Goal: Task Accomplishment & Management: Use online tool/utility

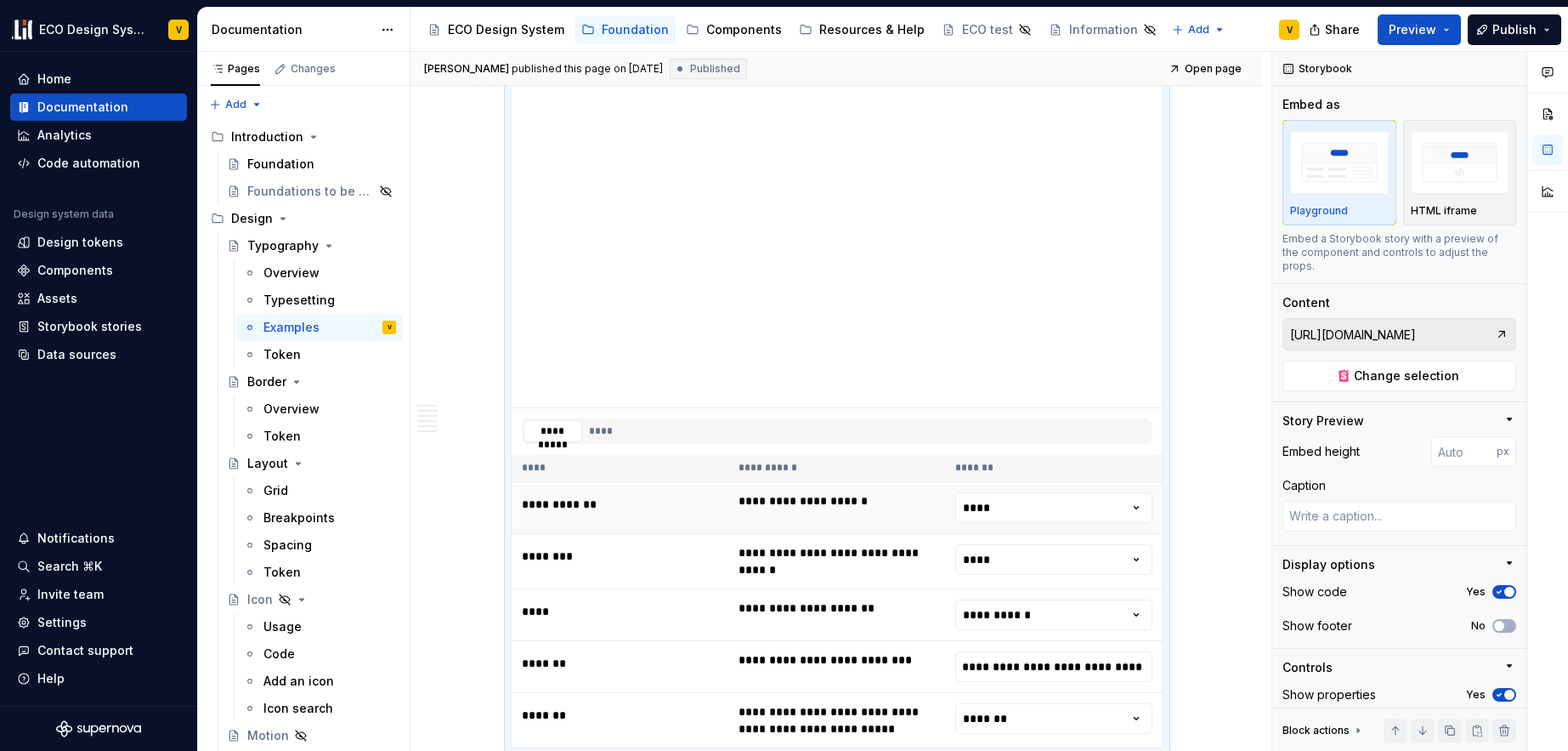
scroll to position [1394, 0]
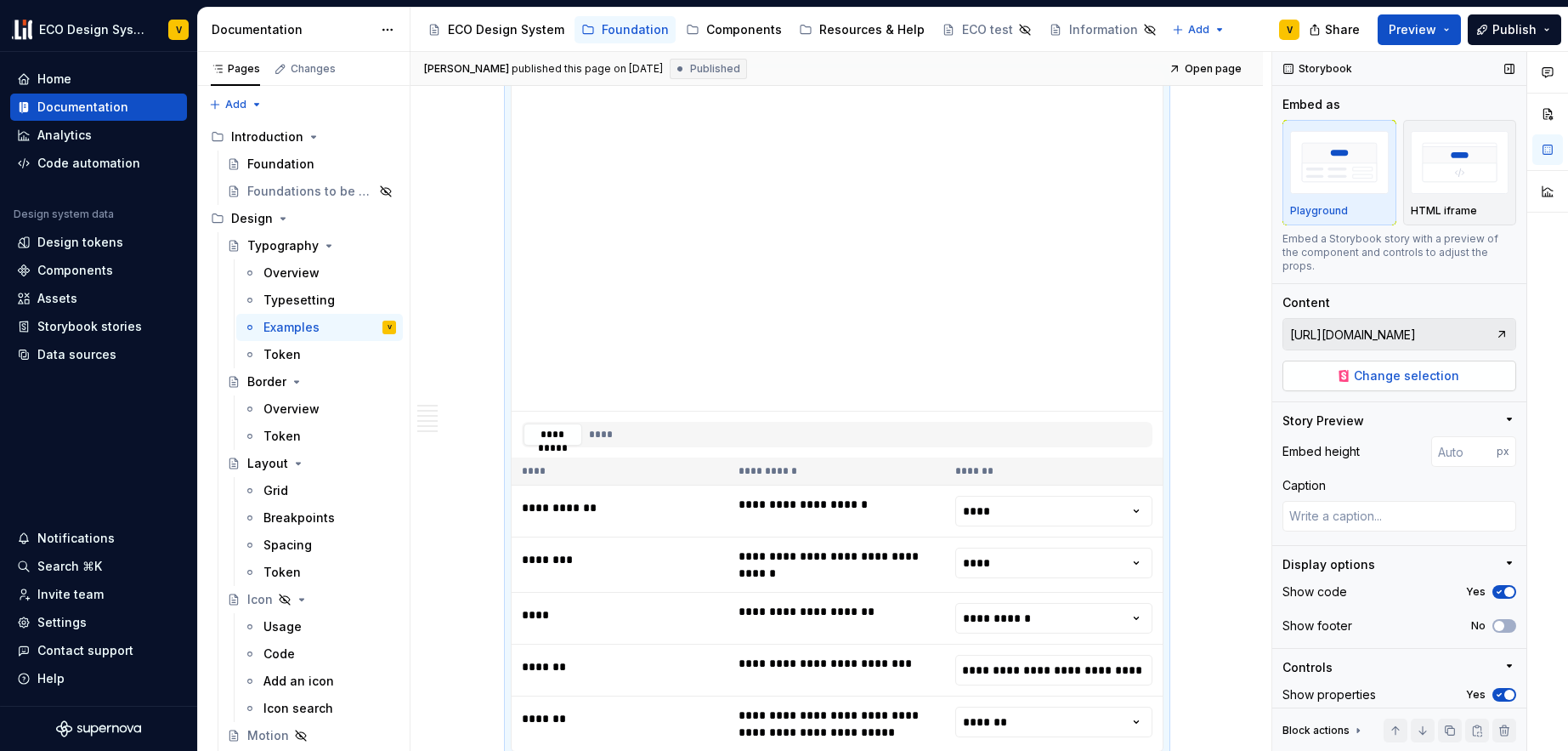
click at [1396, 379] on span "Change selection" at bounding box center [1407, 376] width 106 height 17
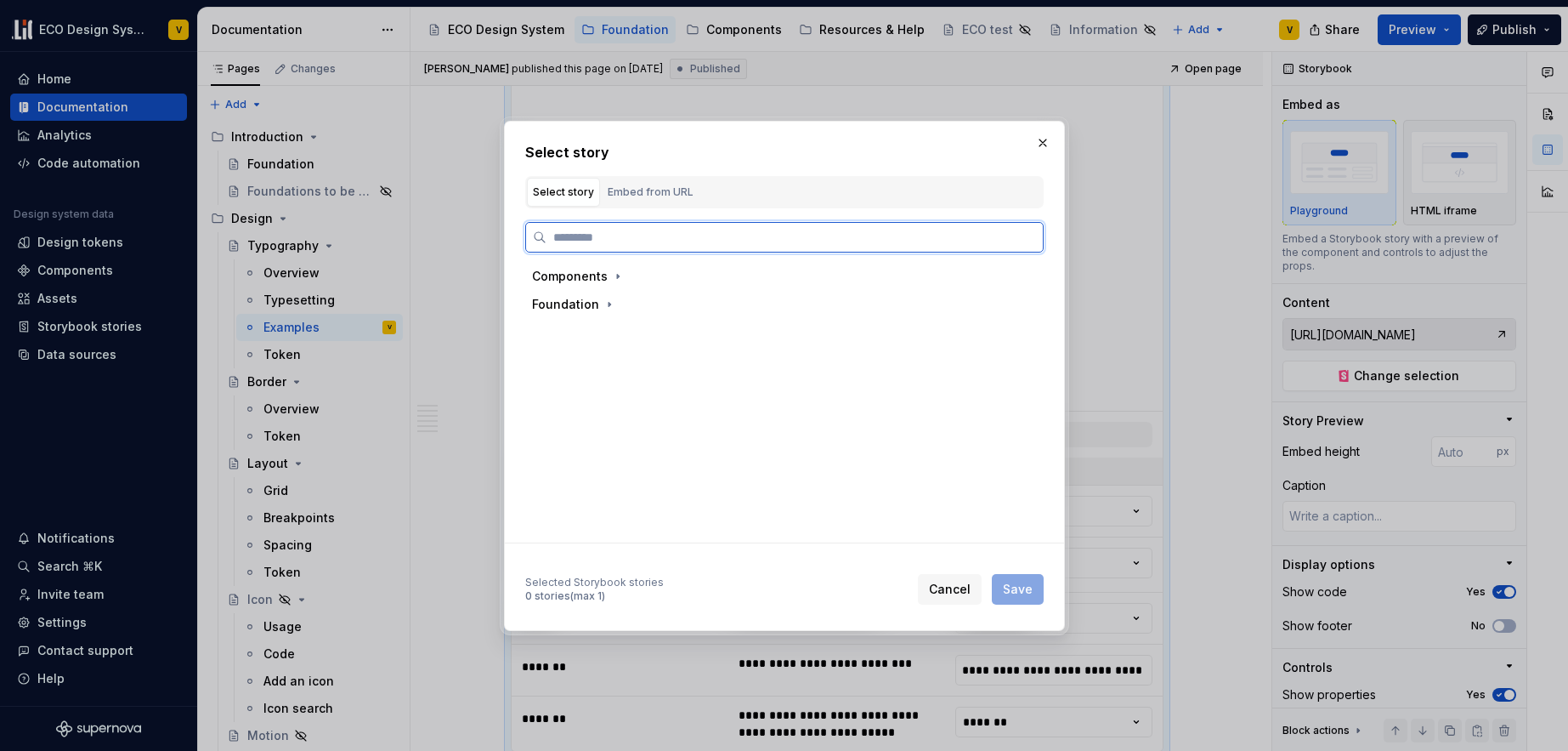
type textarea "*"
click at [619, 194] on div "Embed from URL" at bounding box center [650, 192] width 86 height 17
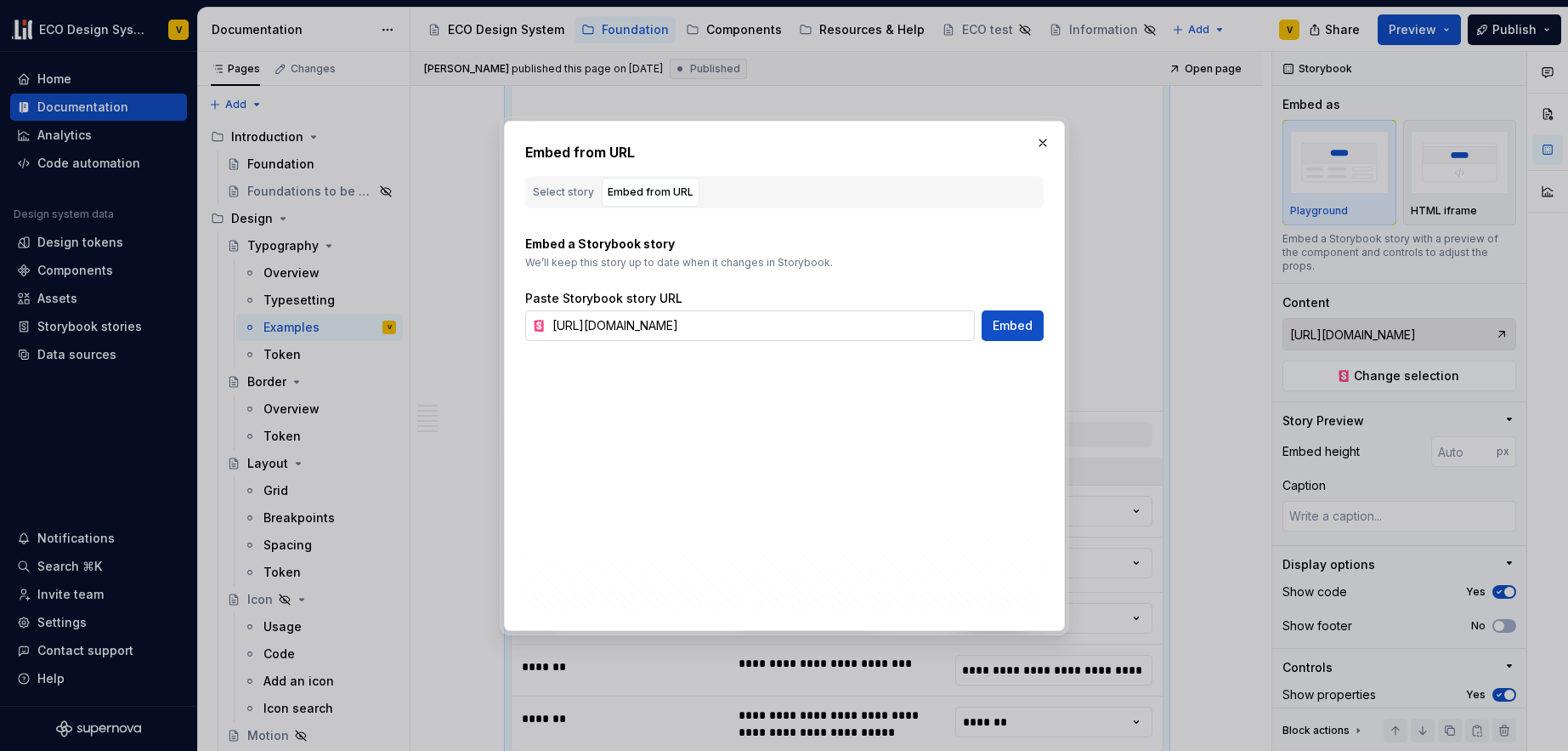
click at [882, 329] on input "[URL][DOMAIN_NAME]" at bounding box center [760, 326] width 429 height 31
paste input "playground-embed"
type input "[URL][DOMAIN_NAME]"
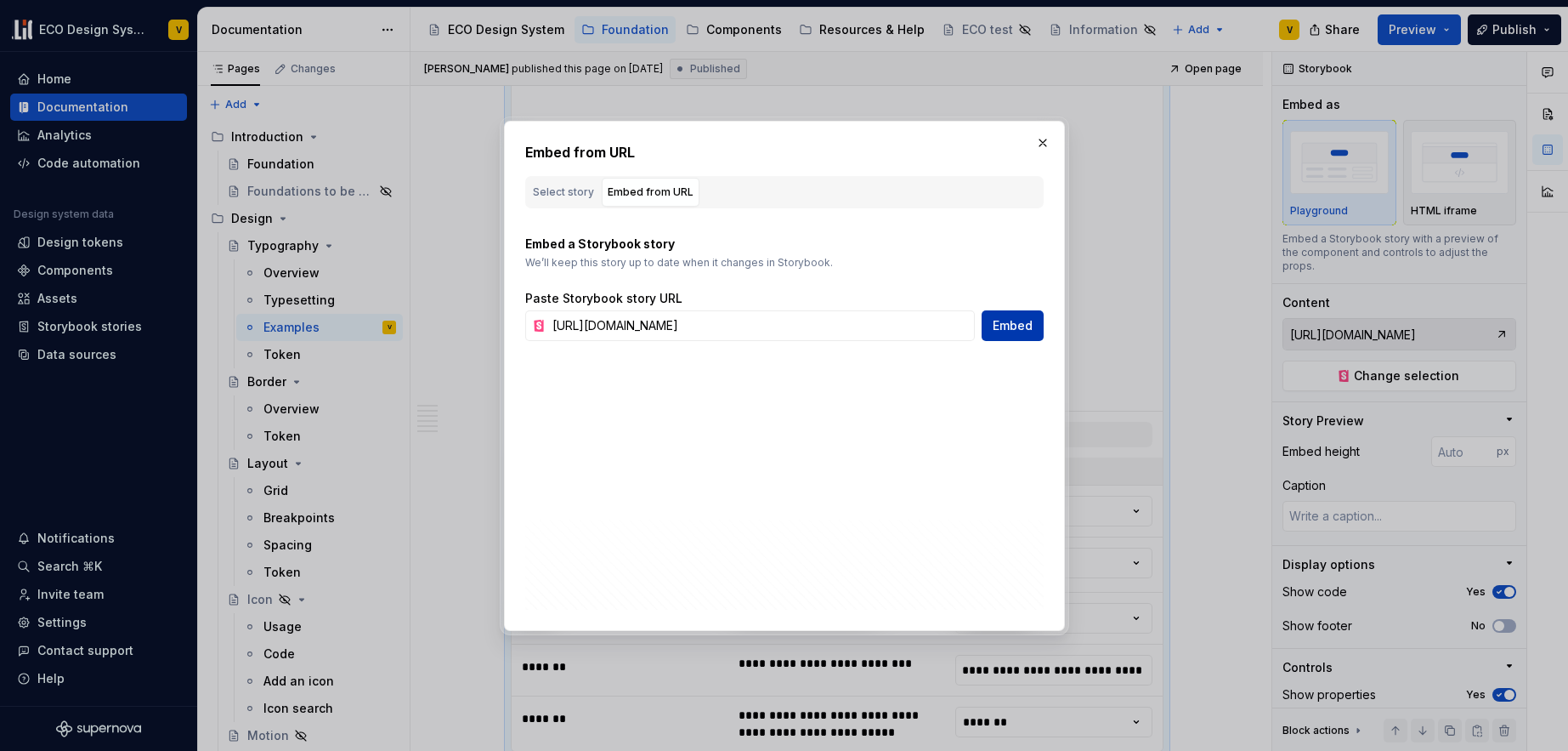
click at [1015, 324] on span "Embed" at bounding box center [1013, 326] width 40 height 17
type input "[URL][DOMAIN_NAME]"
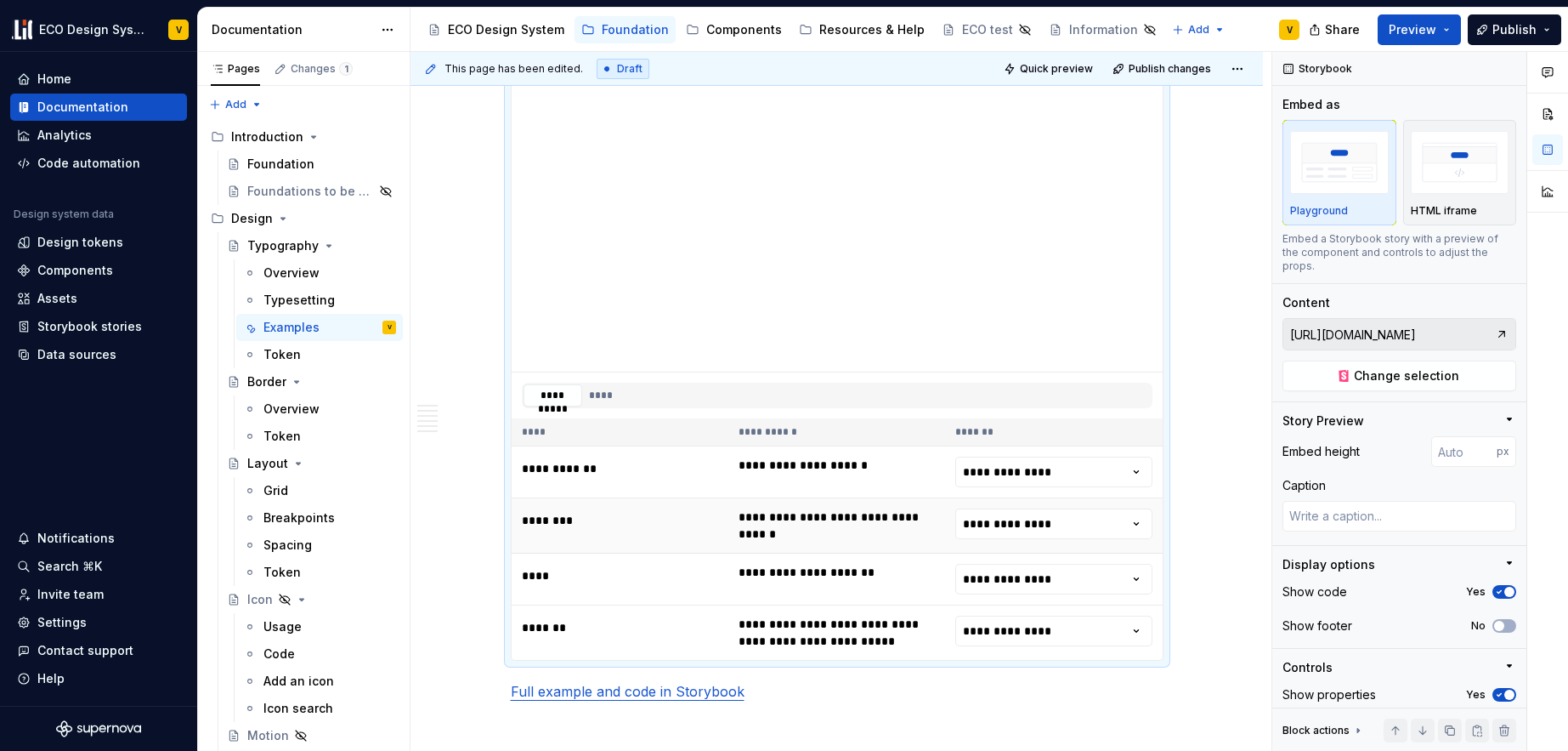
scroll to position [1442, 0]
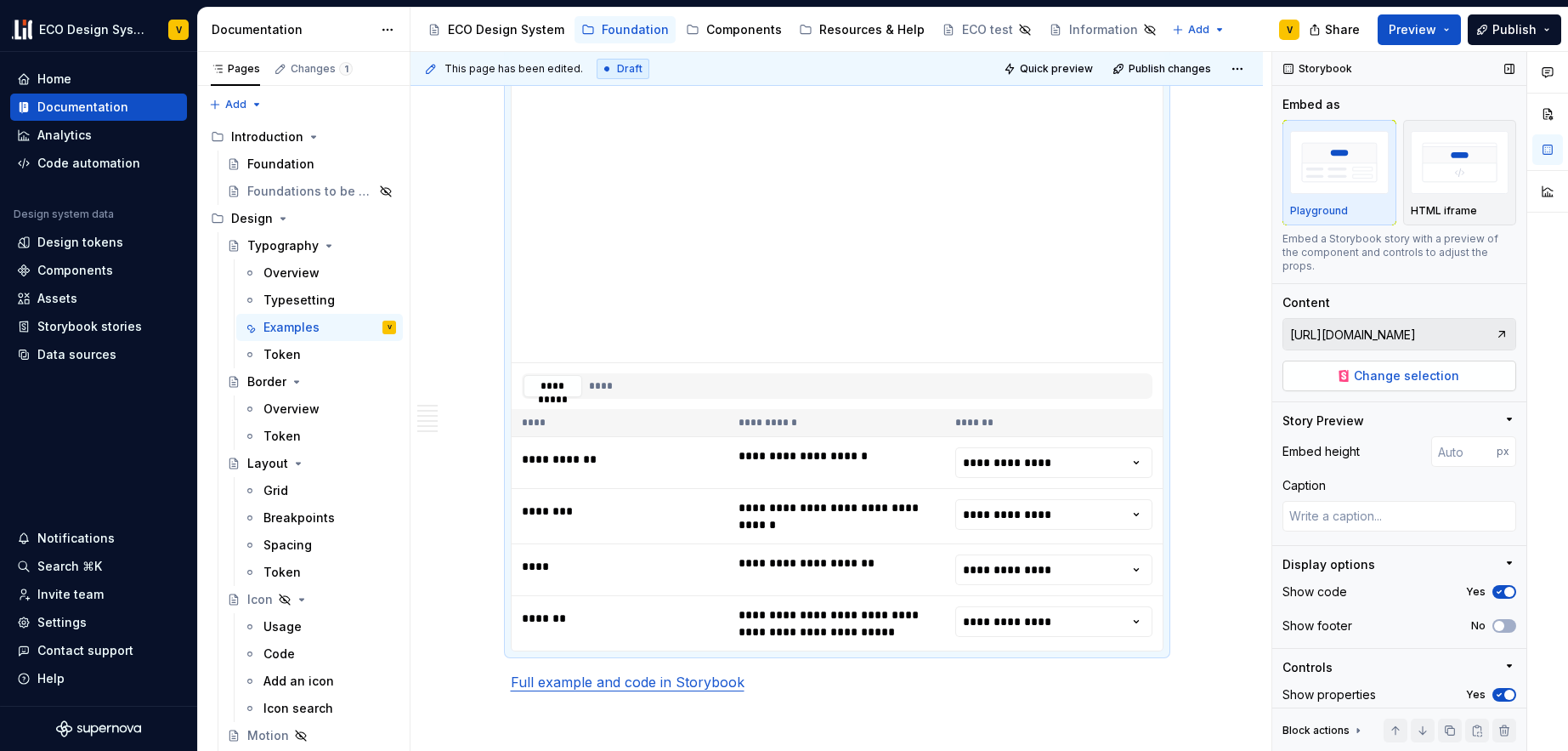
click at [1407, 372] on span "Change selection" at bounding box center [1407, 376] width 106 height 17
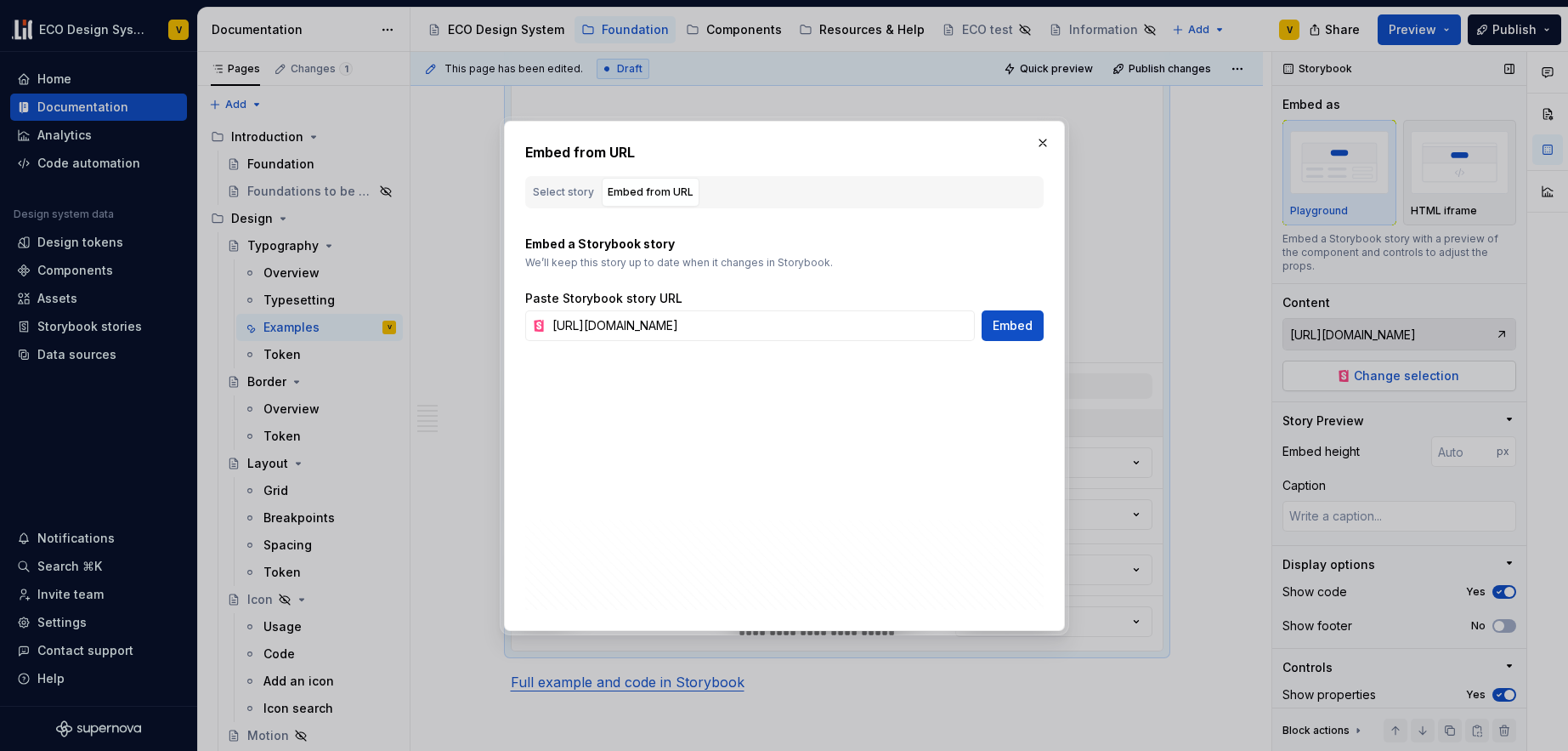
scroll to position [0, 621]
type textarea "*"
click at [828, 328] on input "[URL][DOMAIN_NAME]" at bounding box center [760, 326] width 429 height 31
type input "[URL][DOMAIN_NAME]"
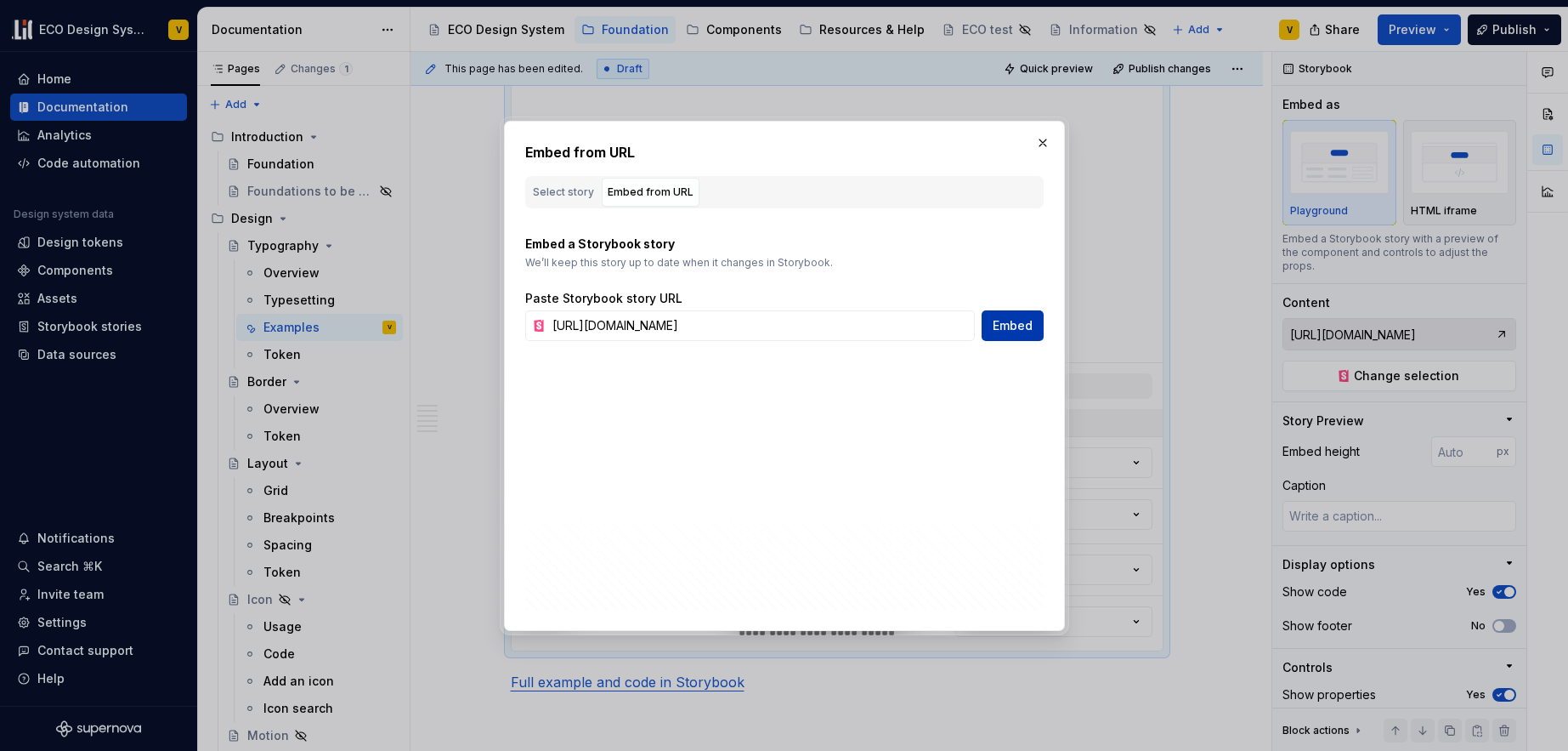
click at [1018, 326] on span "Embed" at bounding box center [1013, 326] width 40 height 17
type input "[URL][DOMAIN_NAME]"
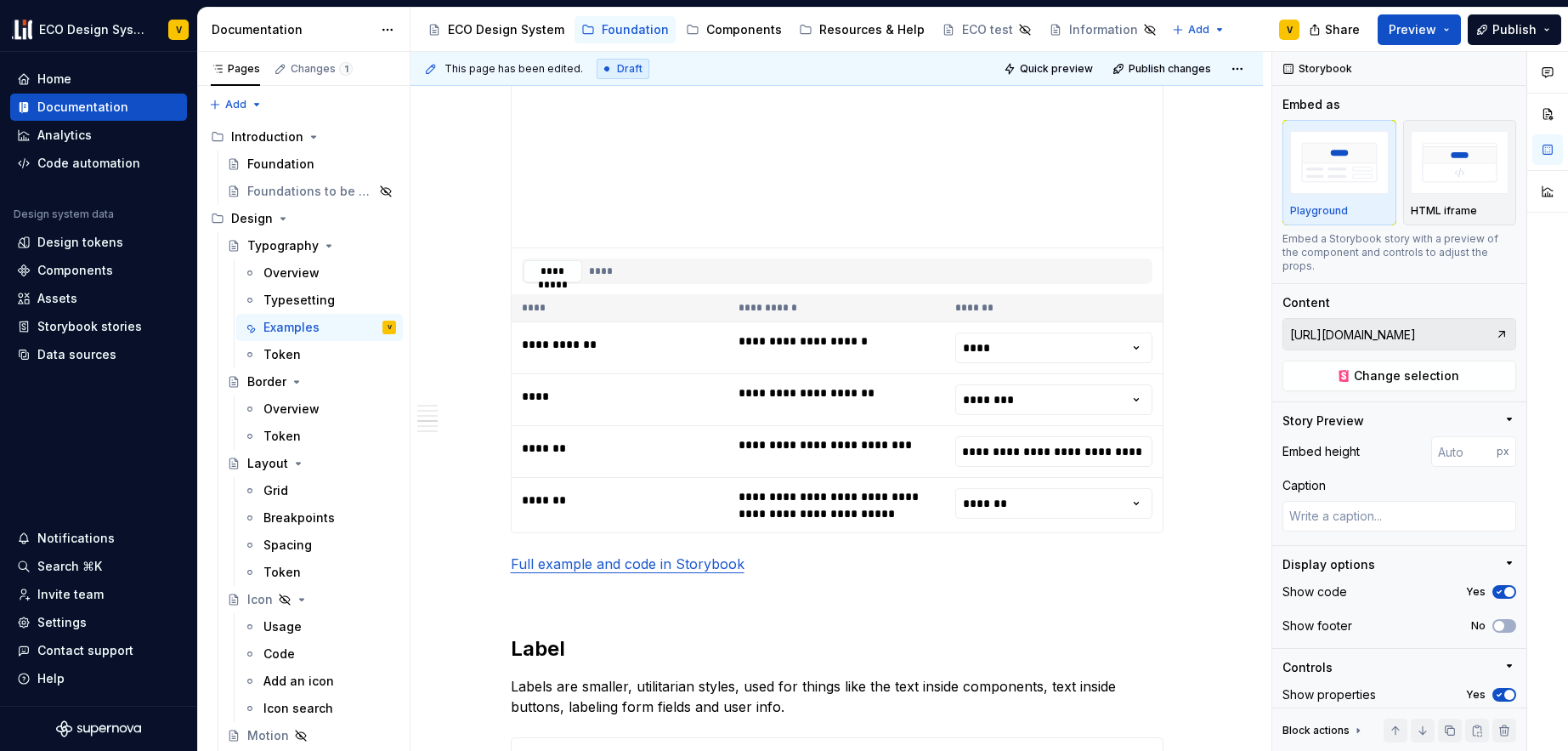
scroll to position [2430, 0]
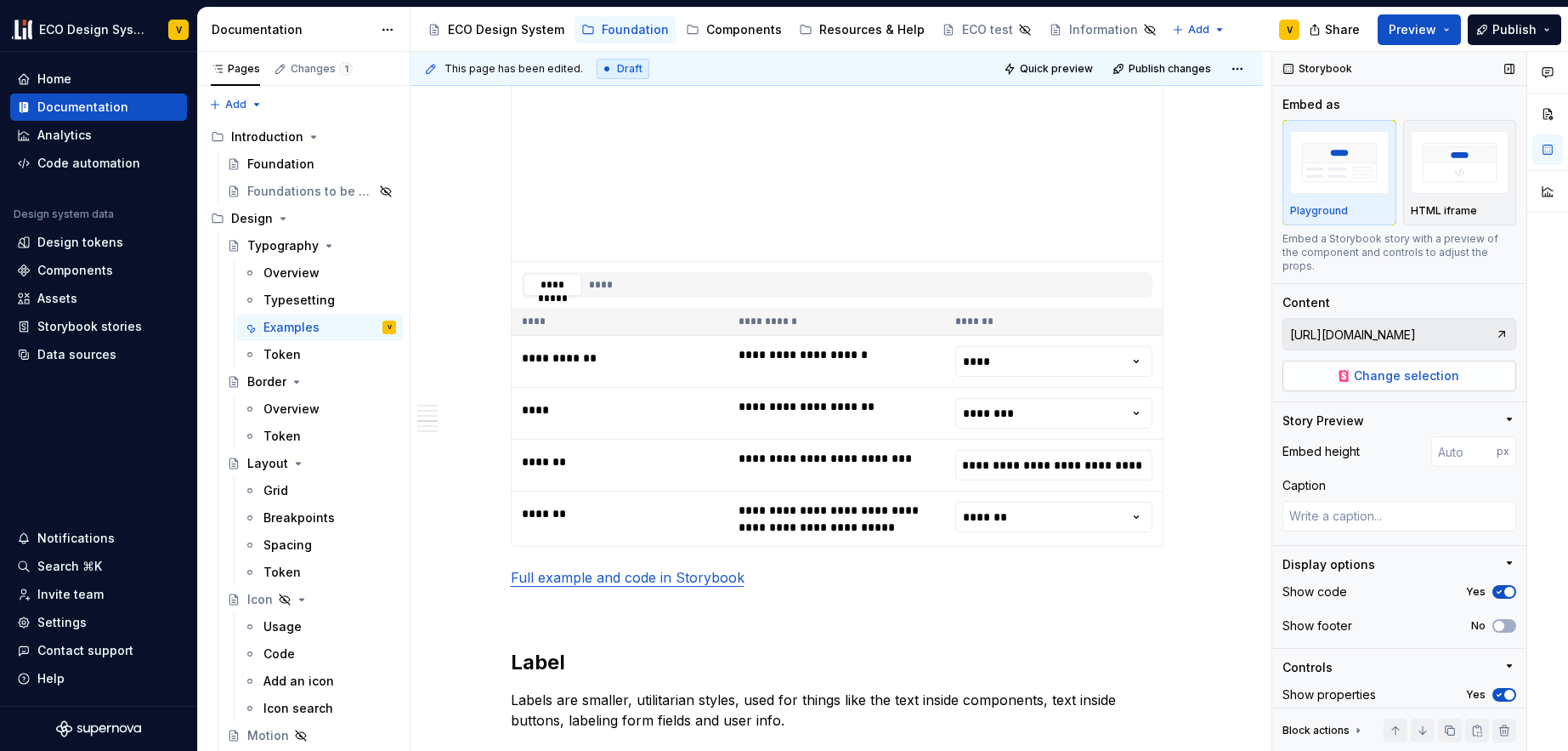
click at [1394, 375] on span "Change selection" at bounding box center [1407, 376] width 106 height 17
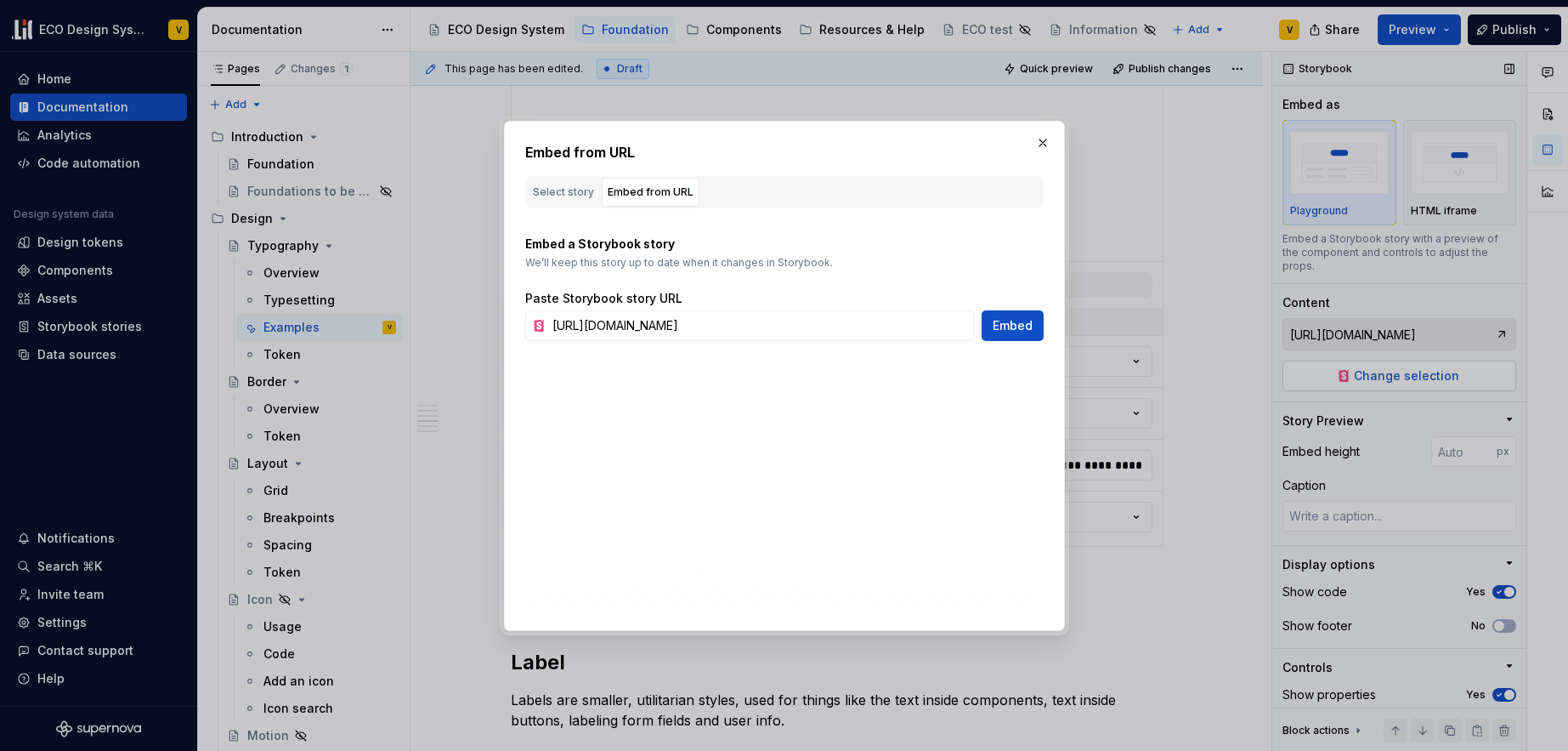
scroll to position [0, 480]
click at [1011, 329] on span "Embed" at bounding box center [1013, 326] width 40 height 17
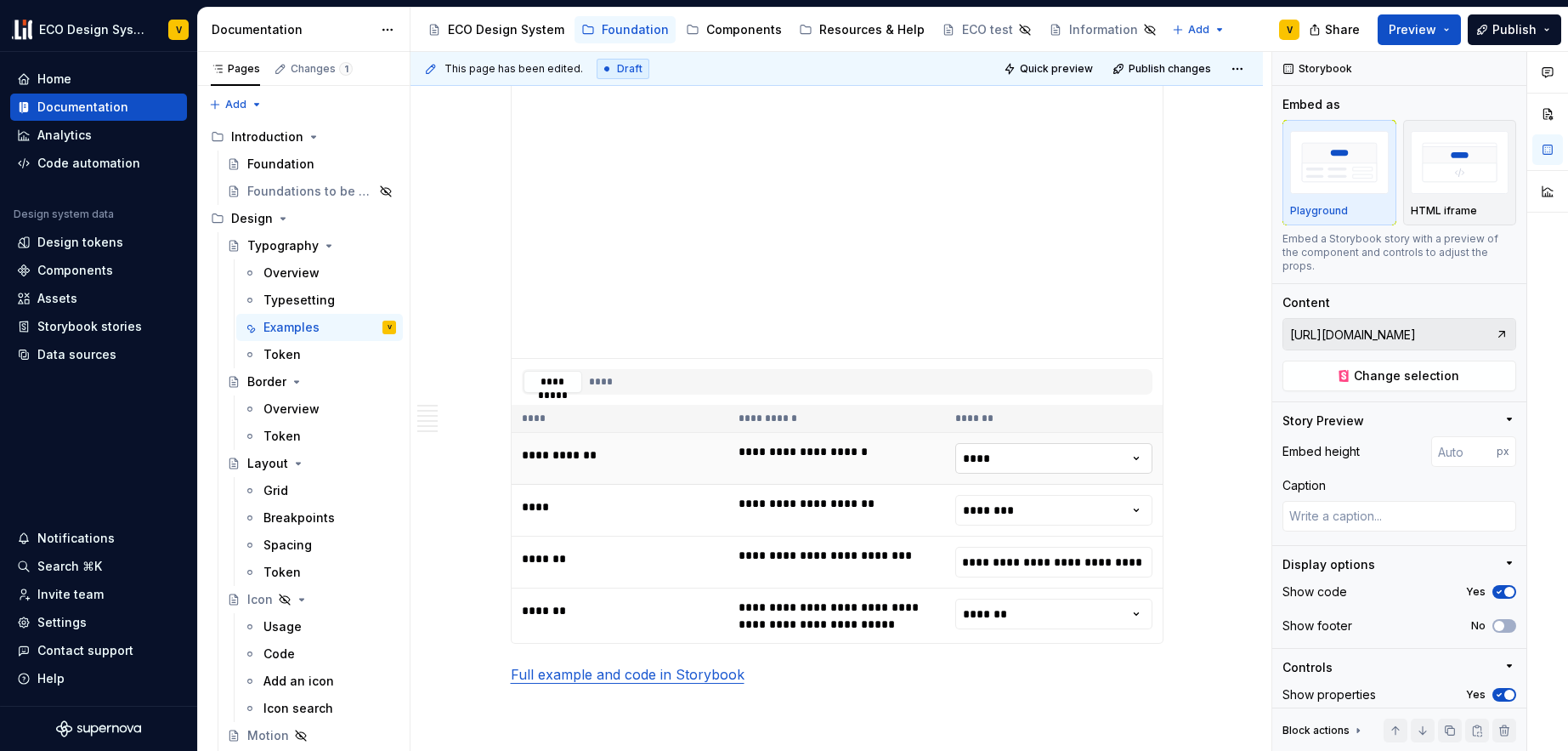
scroll to position [2273, 0]
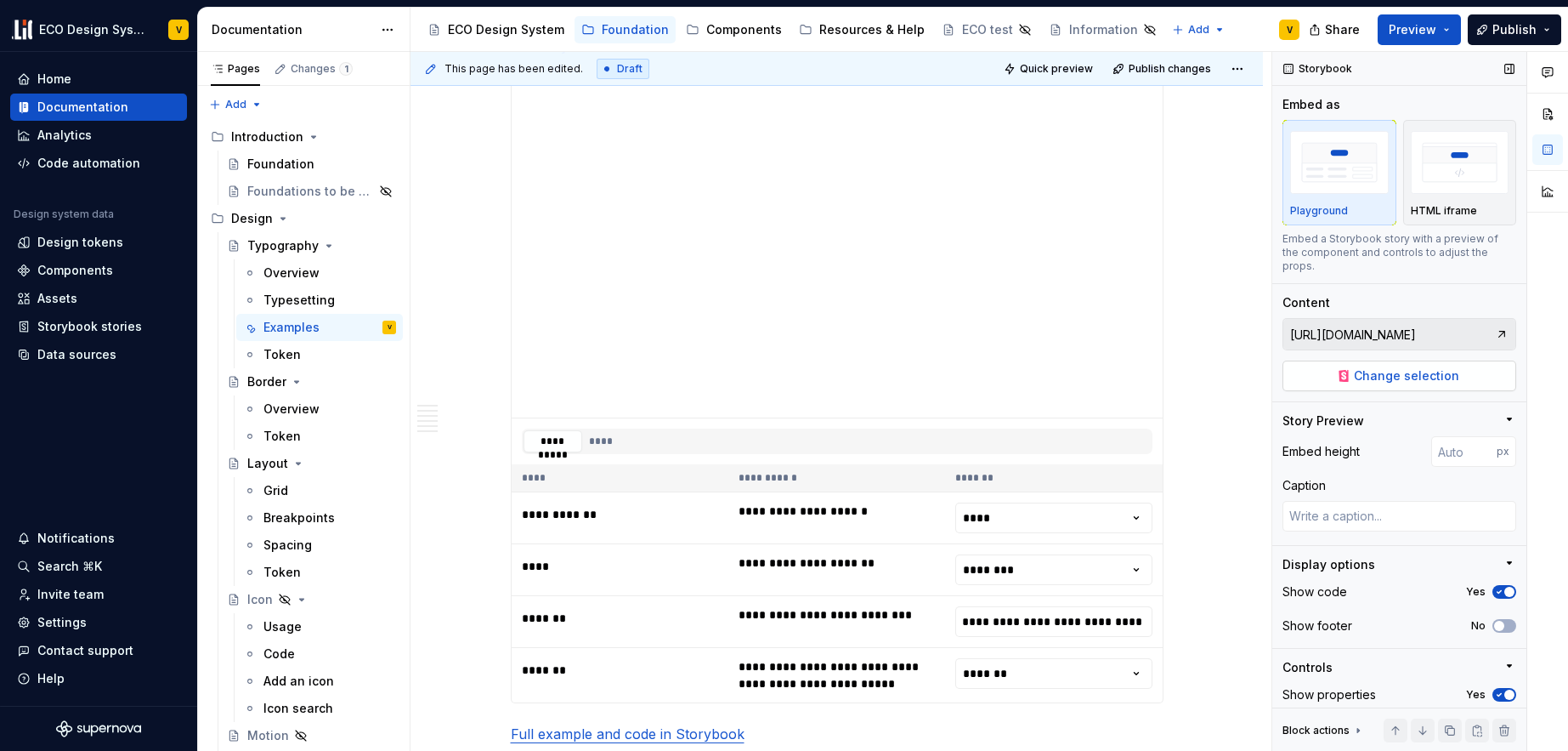
click at [1412, 376] on span "Change selection" at bounding box center [1407, 376] width 106 height 17
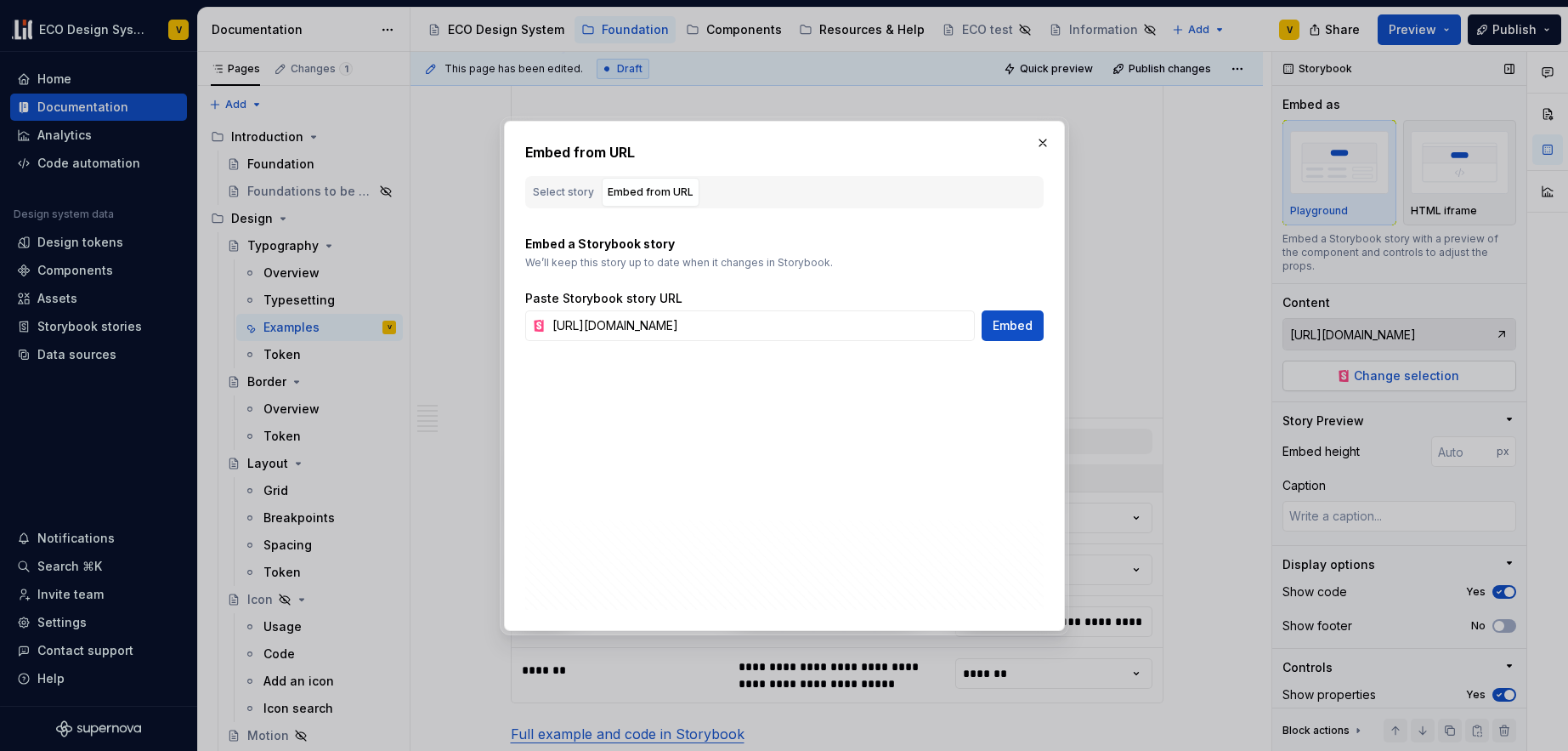
scroll to position [0, 480]
type textarea "*"
click at [873, 332] on input "[URL][DOMAIN_NAME]" at bounding box center [760, 326] width 429 height 31
type input "[URL][DOMAIN_NAME]"
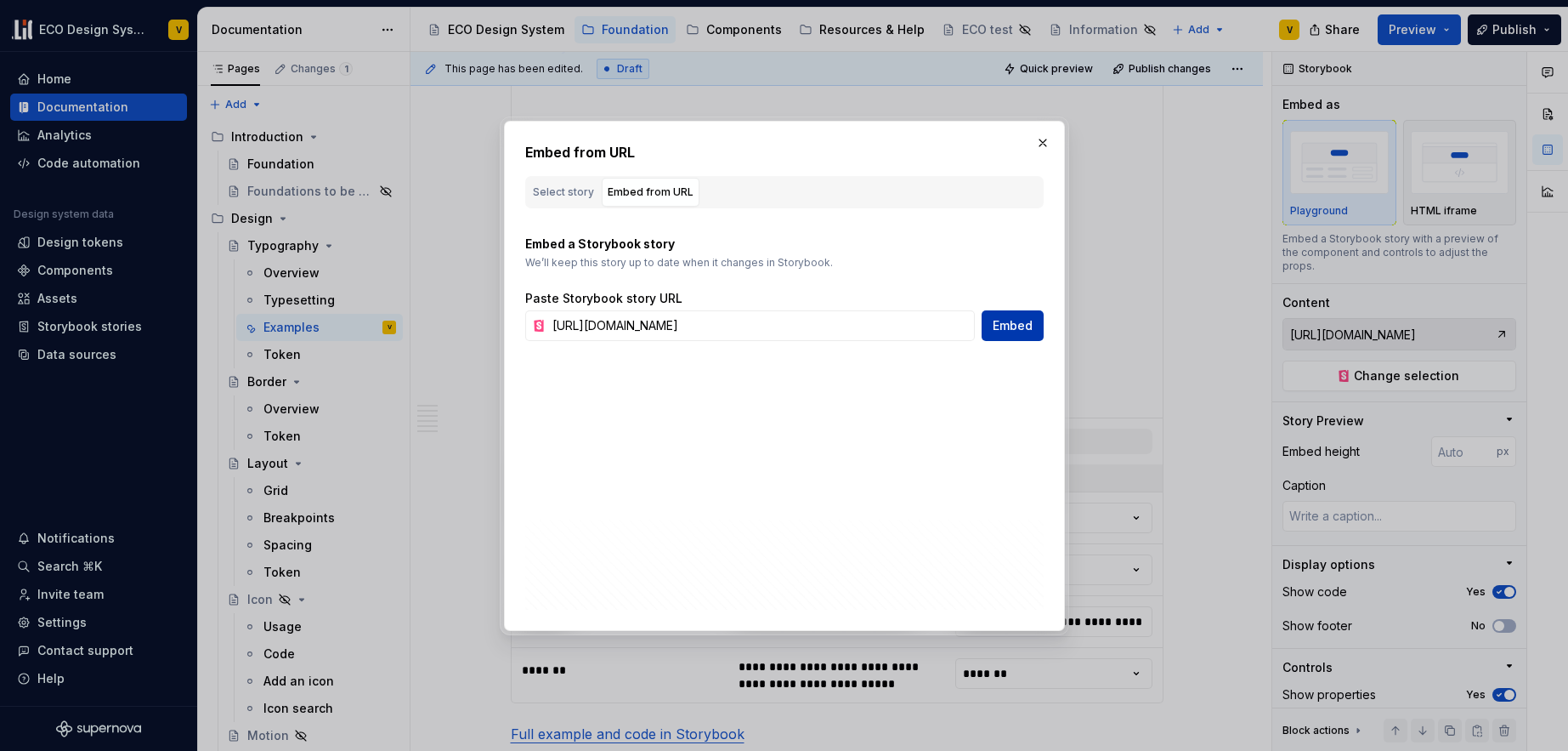
click at [1014, 330] on span "Embed" at bounding box center [1013, 326] width 40 height 17
type input "[URL][DOMAIN_NAME]"
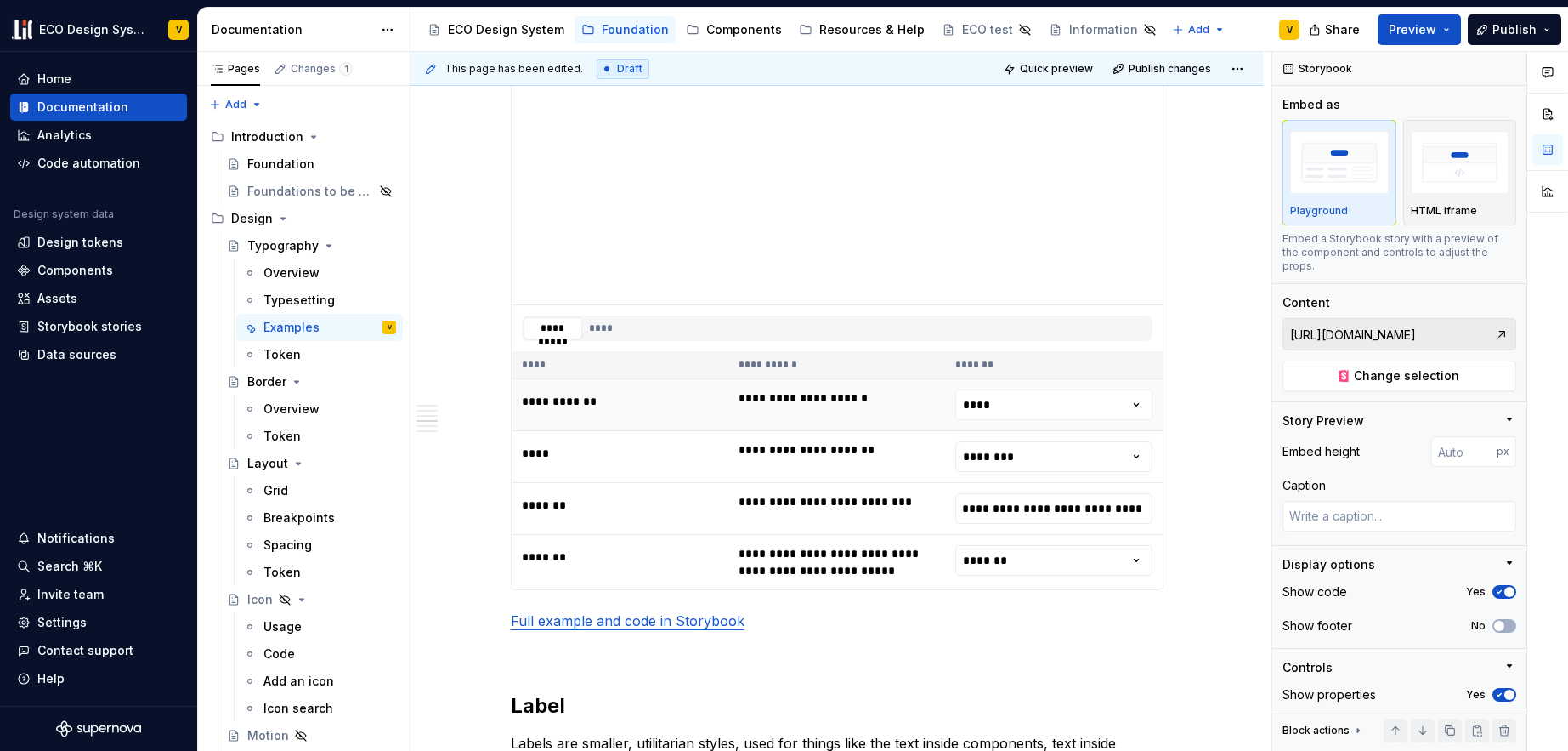
scroll to position [2415, 0]
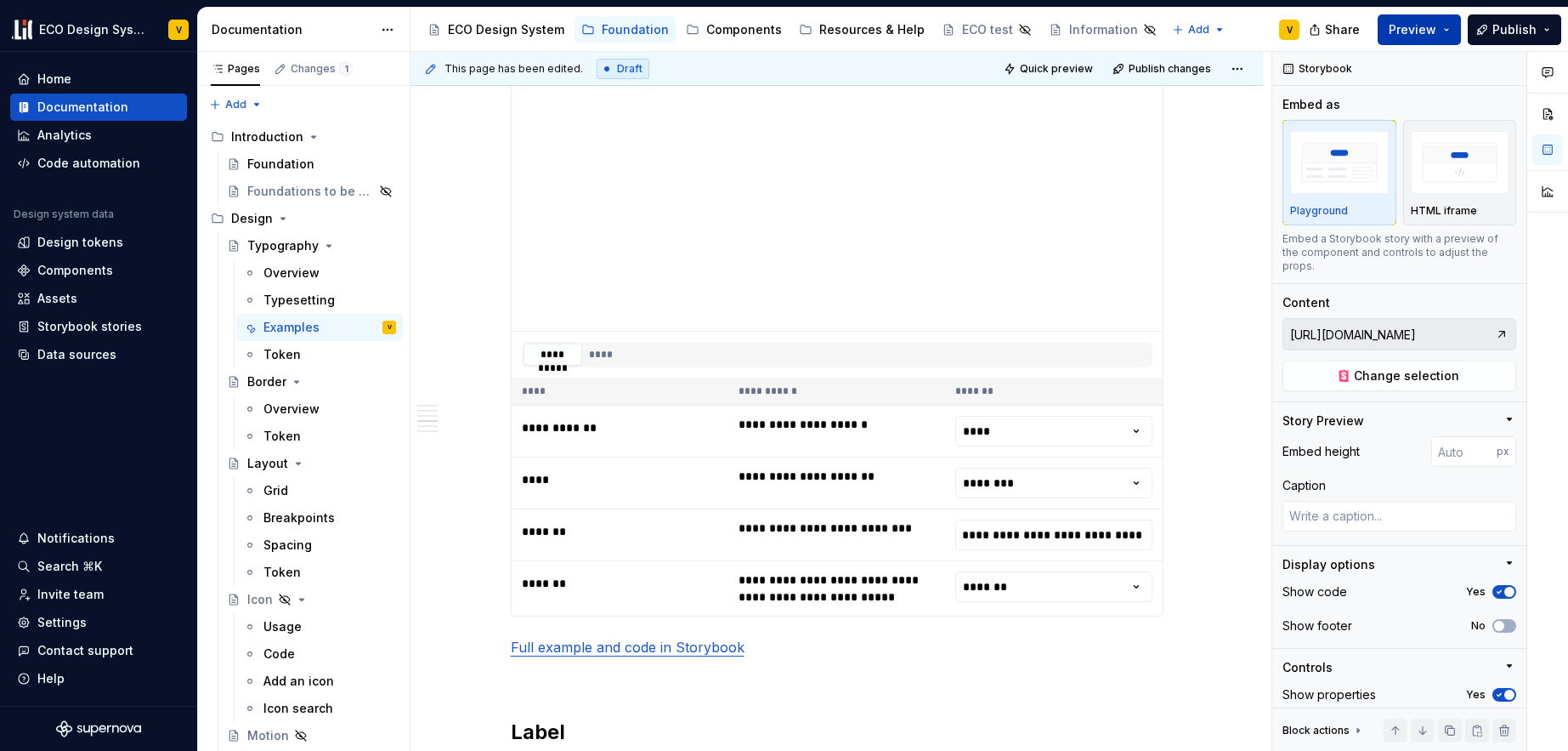
click at [1426, 32] on span "Preview" at bounding box center [1413, 30] width 48 height 17
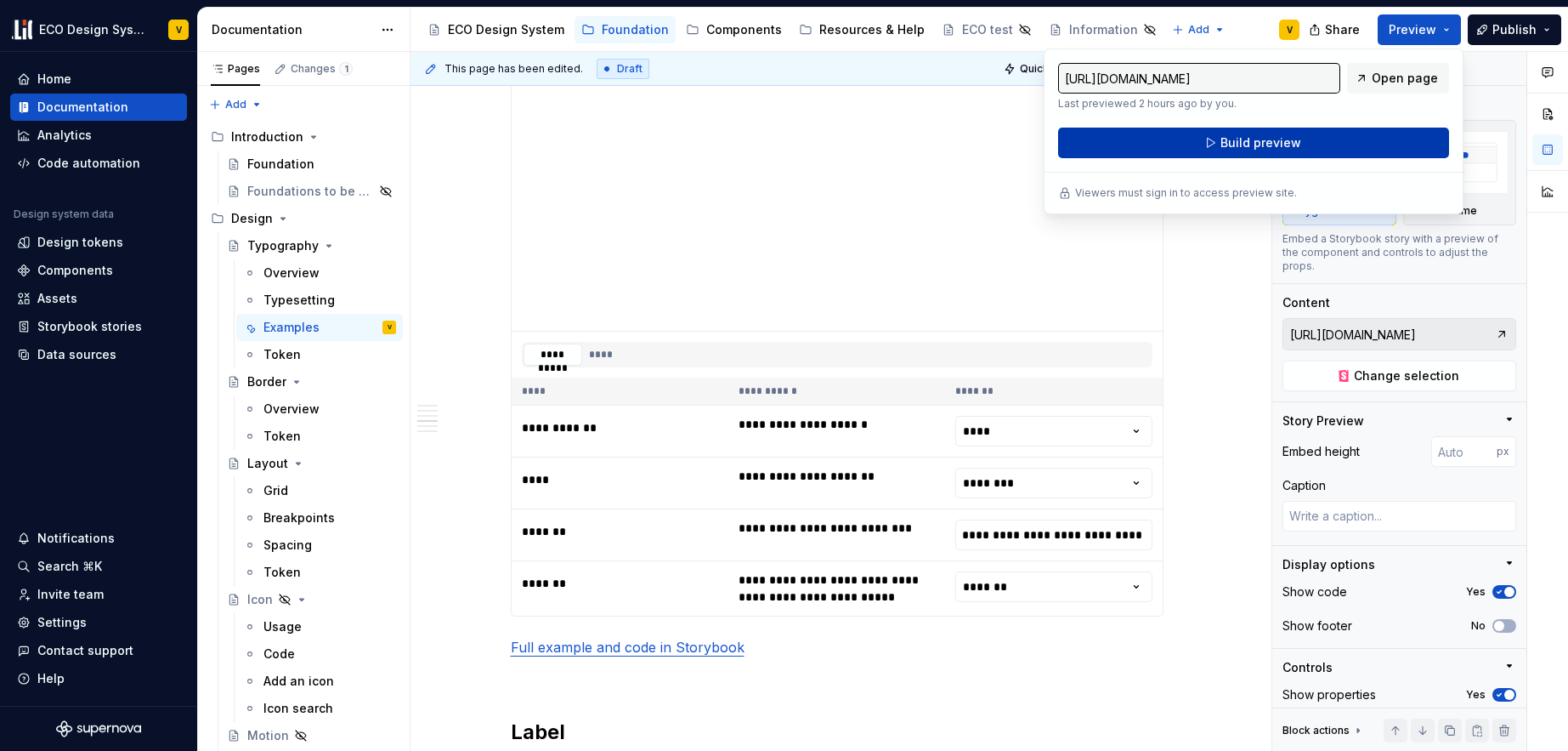
click at [1258, 137] on span "Build preview" at bounding box center [1261, 143] width 81 height 17
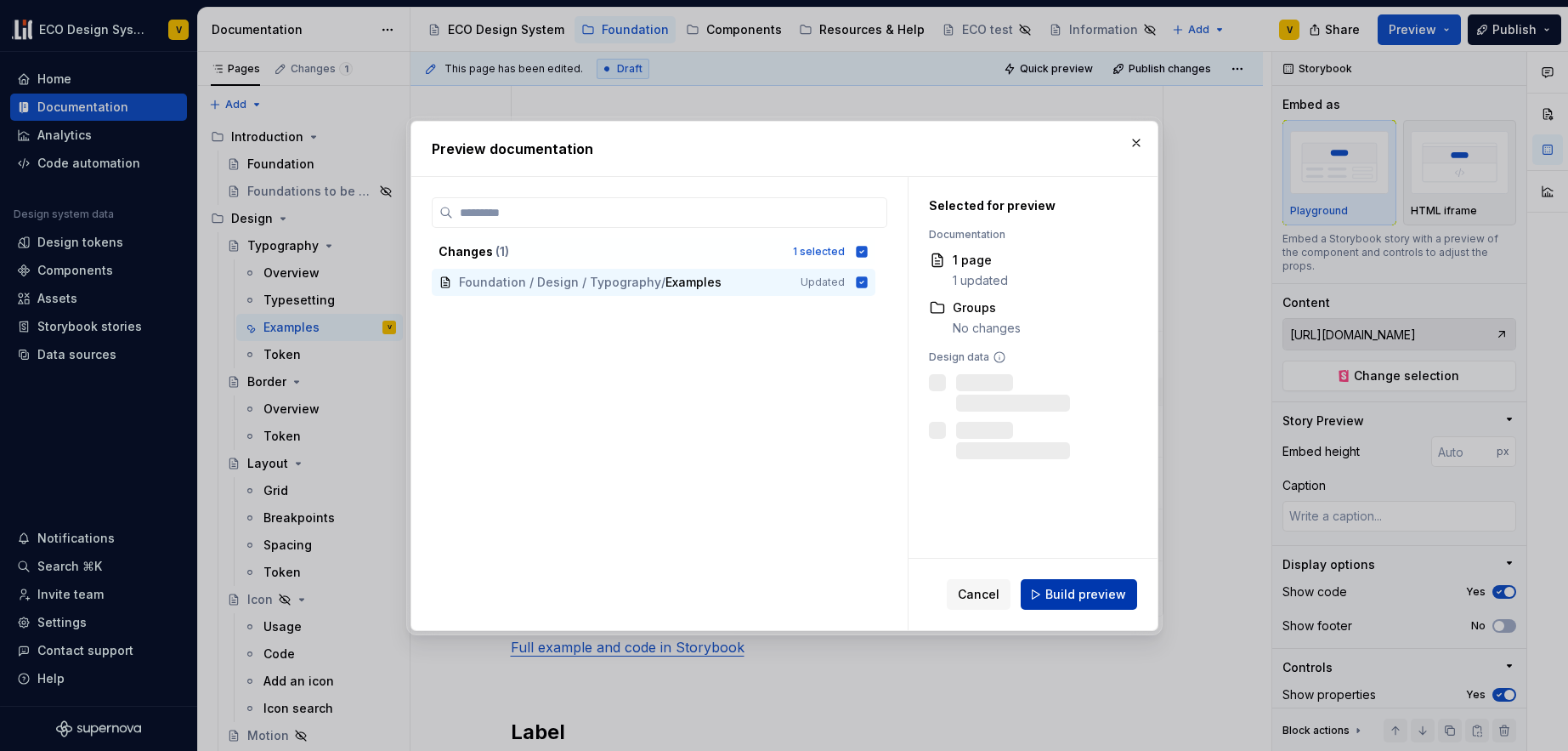
click at [1070, 589] on span "Build preview" at bounding box center [1086, 595] width 81 height 17
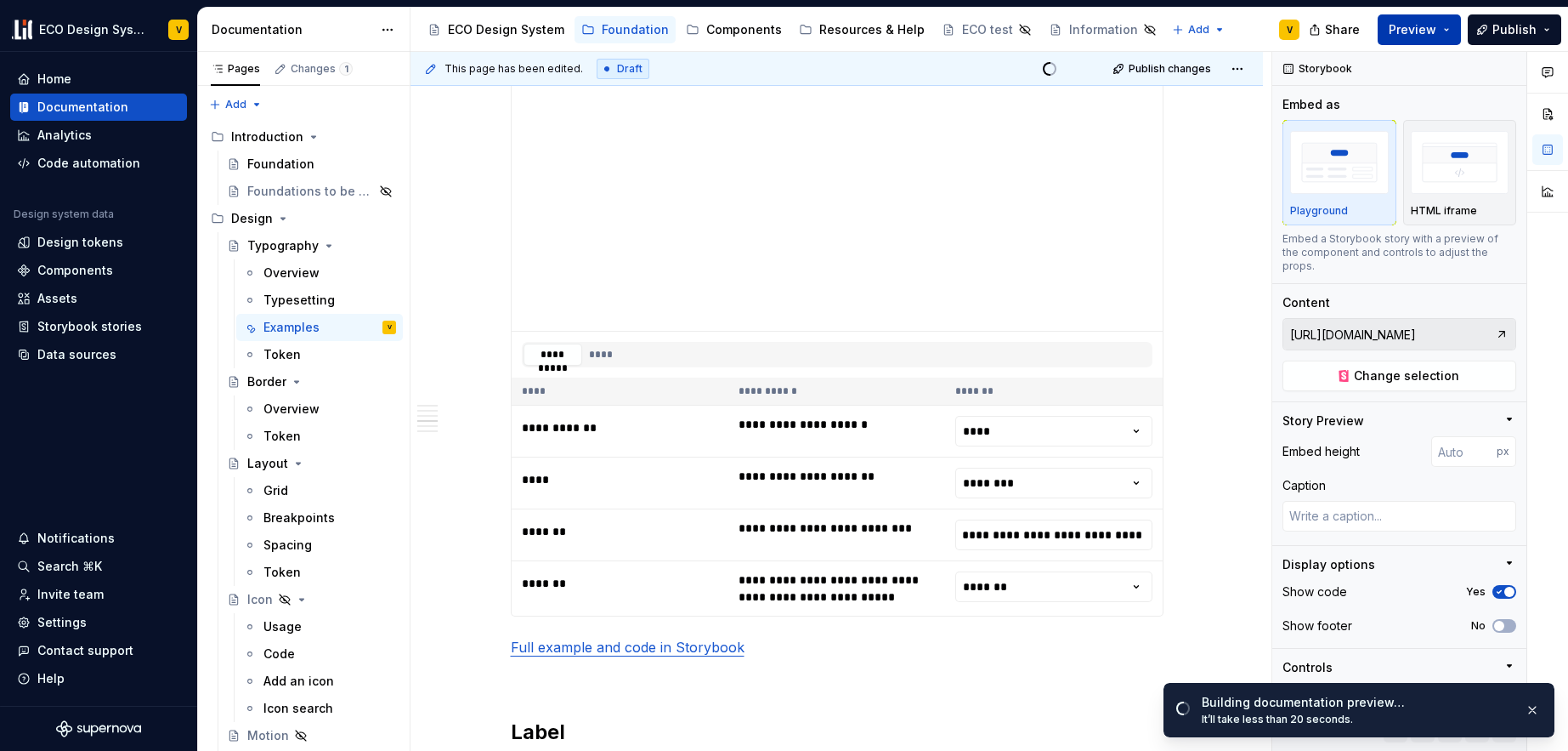
click at [1424, 24] on span "Preview" at bounding box center [1413, 30] width 48 height 17
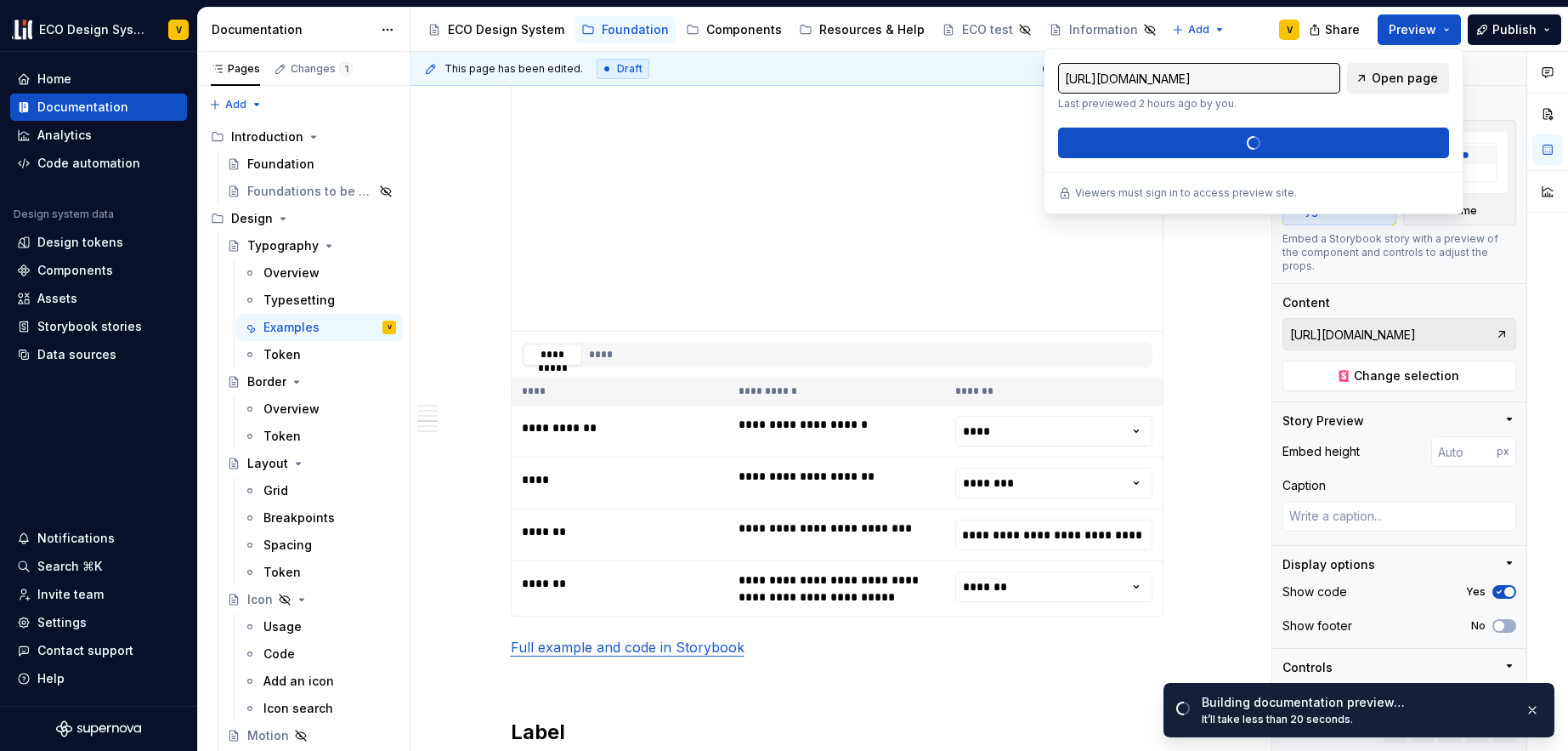
click at [1409, 84] on span "Open page" at bounding box center [1405, 79] width 67 height 17
type textarea "*"
type input "[URL][DOMAIN_NAME]"
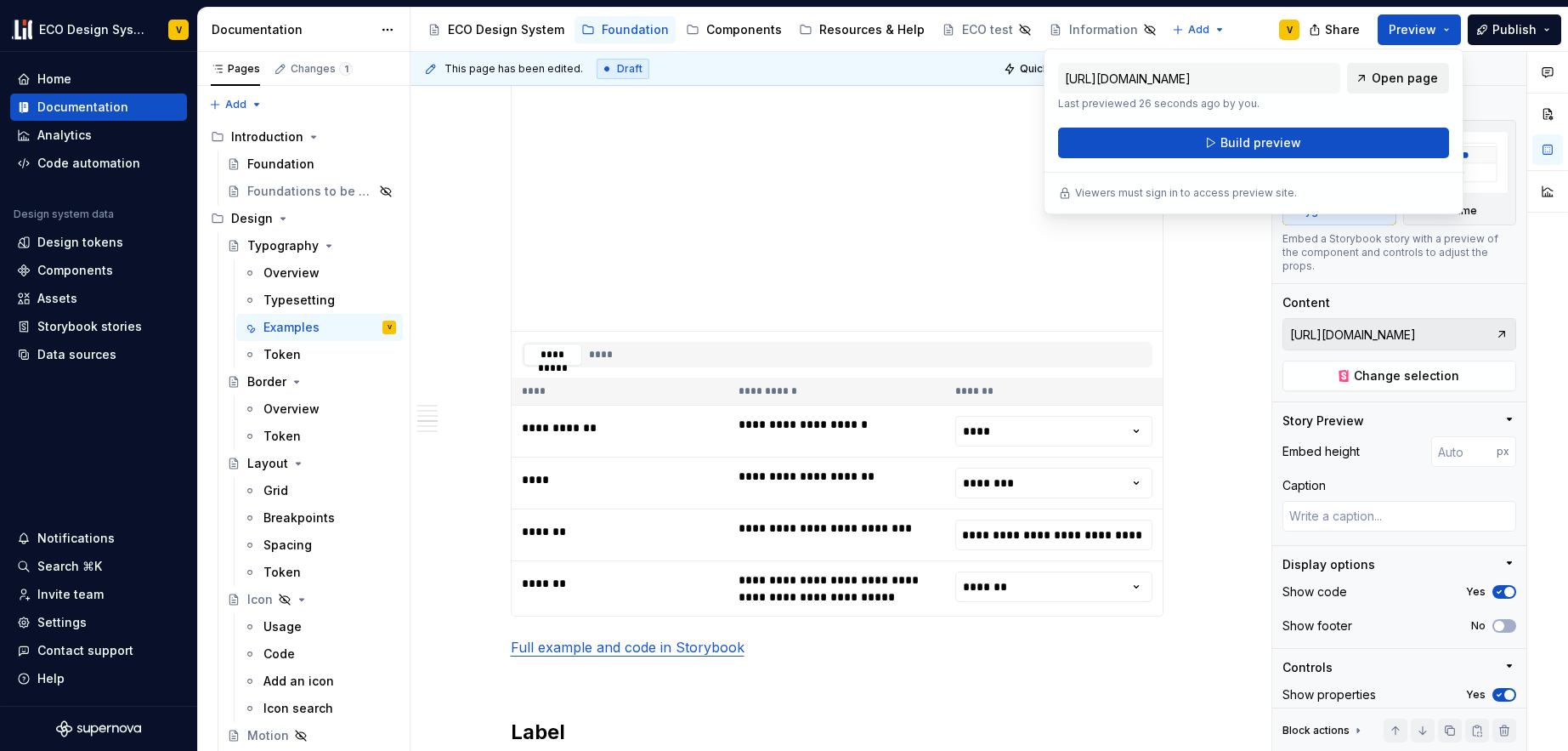
click at [1397, 77] on span "Open page" at bounding box center [1405, 79] width 67 height 17
type textarea "*"
